Goal: Find specific page/section: Find specific page/section

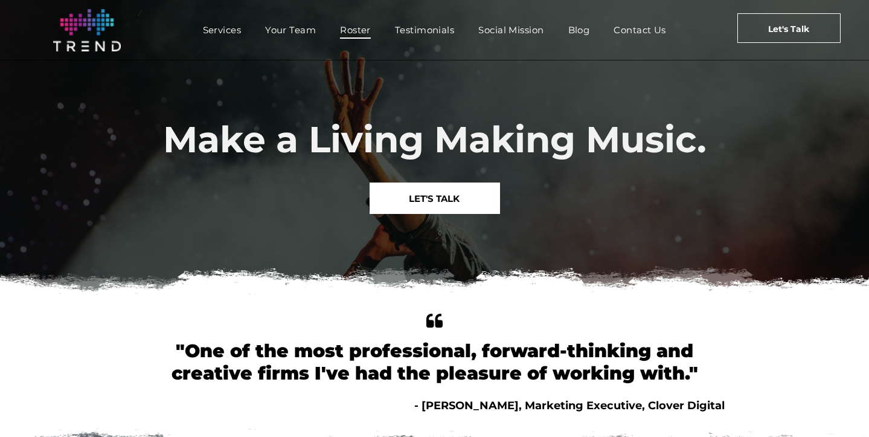
click at [359, 36] on span "Roster" at bounding box center [355, 30] width 31 height 18
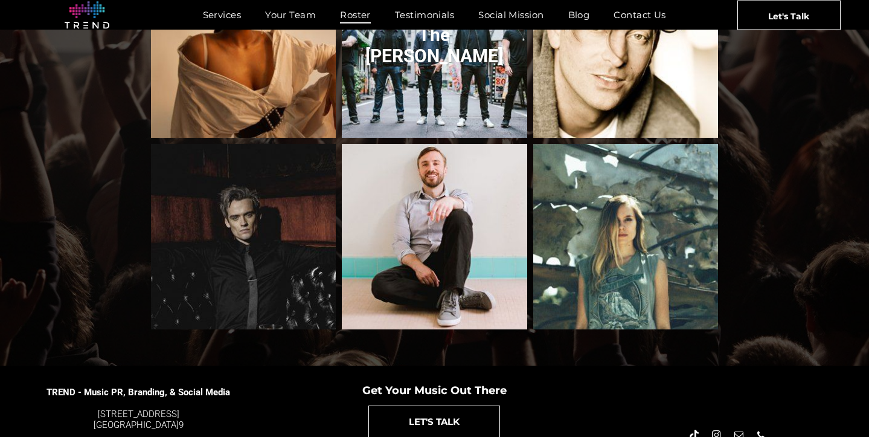
scroll to position [1297, 0]
